Goal: Task Accomplishment & Management: Manage account settings

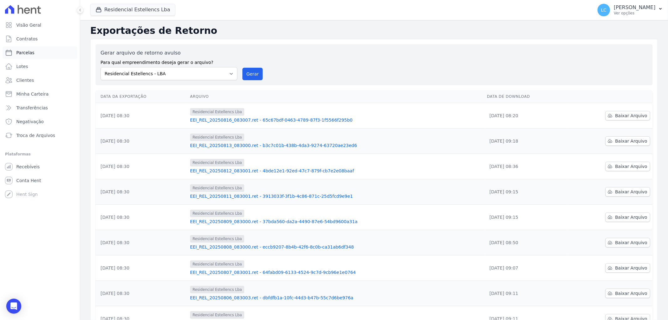
click at [25, 53] on span "Parcelas" at bounding box center [25, 52] width 18 height 6
select select
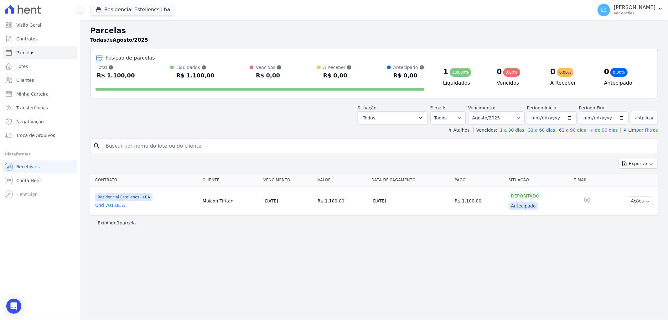
click at [167, 149] on input "search" at bounding box center [378, 146] width 553 height 13
click at [127, 13] on button "Residencial Estellencs Lba" at bounding box center [132, 10] width 85 height 12
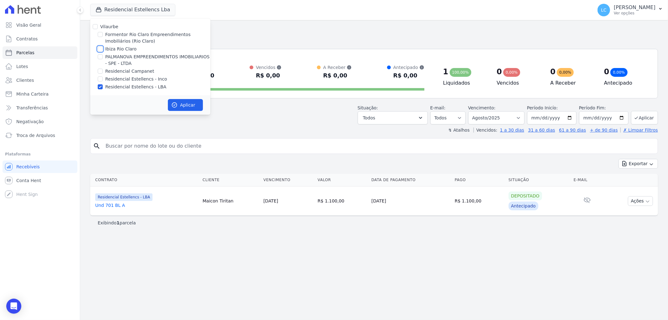
drag, startPoint x: 102, startPoint y: 48, endPoint x: 105, endPoint y: 53, distance: 5.0
click at [104, 48] on div "Ibiza Rio Claro" at bounding box center [150, 49] width 120 height 7
click at [100, 47] on input "Ibiza Rio Claro" at bounding box center [100, 48] width 5 height 5
checkbox input "true"
drag, startPoint x: 99, startPoint y: 85, endPoint x: 108, endPoint y: 86, distance: 9.2
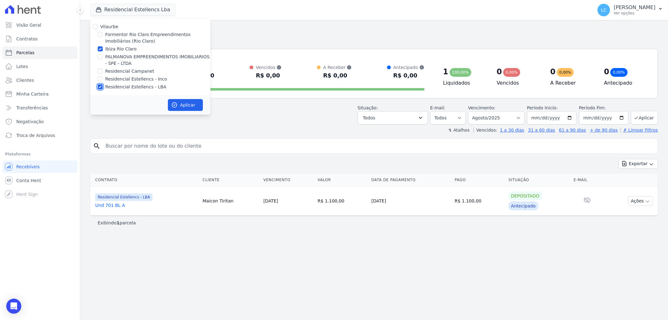
click at [99, 85] on input "Residencial Estellencs - LBA" at bounding box center [100, 86] width 5 height 5
checkbox input "false"
click at [184, 103] on button "Aplicar" at bounding box center [185, 105] width 35 height 12
select select
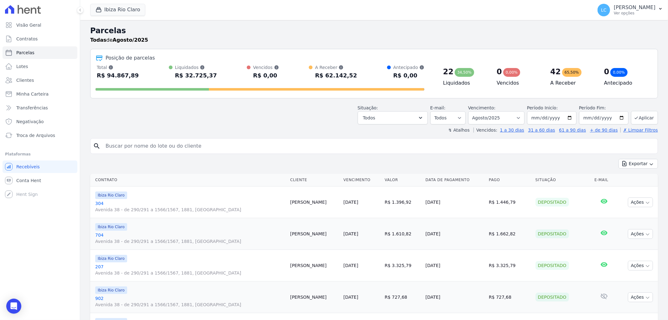
drag, startPoint x: 238, startPoint y: 152, endPoint x: 235, endPoint y: 149, distance: 4.3
click at [236, 151] on div "search" at bounding box center [373, 146] width 567 height 16
click at [233, 146] on input "search" at bounding box center [378, 146] width 553 height 13
paste input "[PERSON_NAME]"
type input "[PERSON_NAME]"
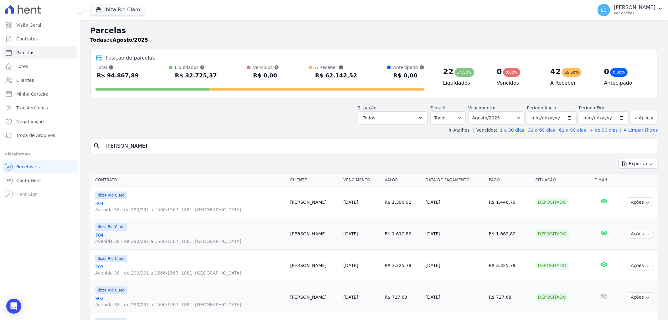
select select
